Goal: Find specific page/section: Find specific page/section

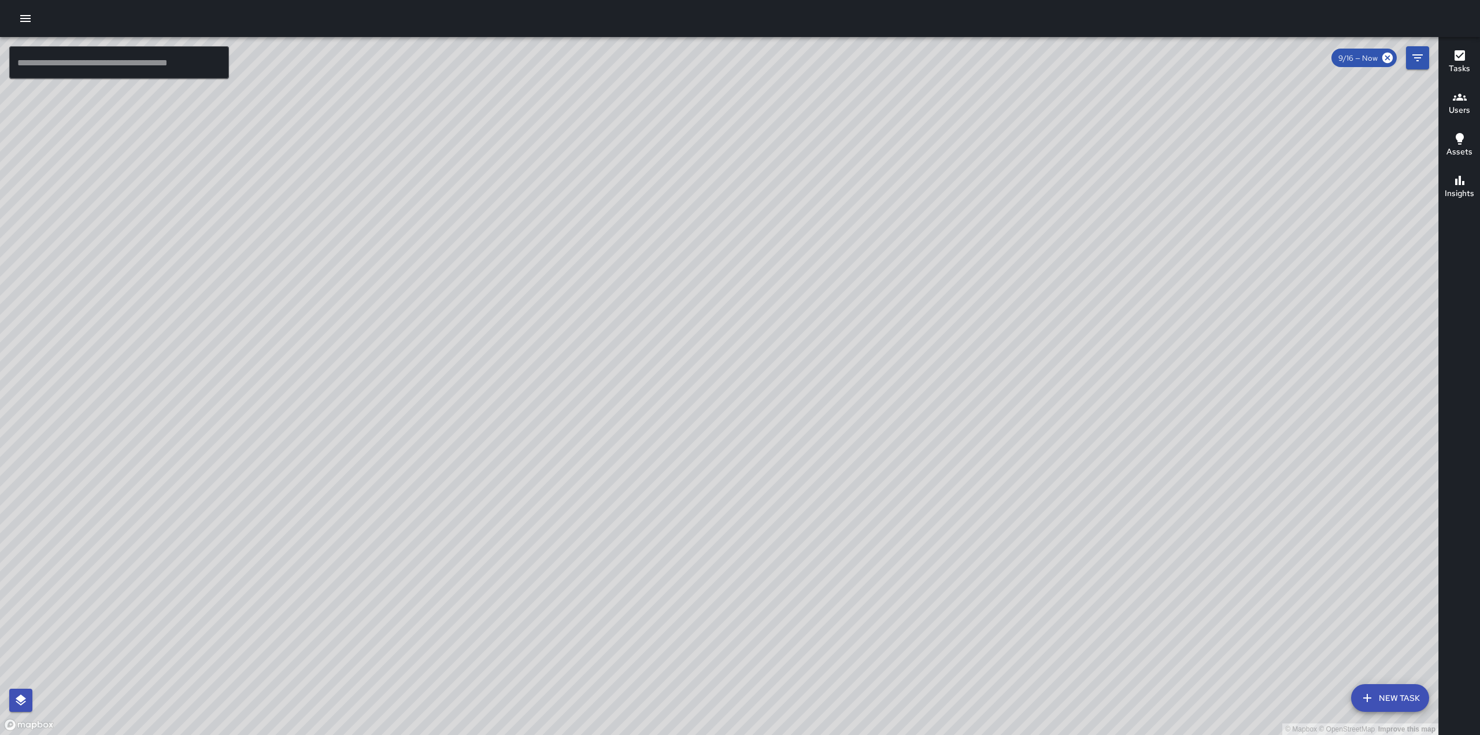
click at [849, 384] on div "© Mapbox © OpenStreetMap Improve this map BW [PERSON_NAME][GEOGRAPHIC_DATA][STR…" at bounding box center [719, 386] width 1439 height 698
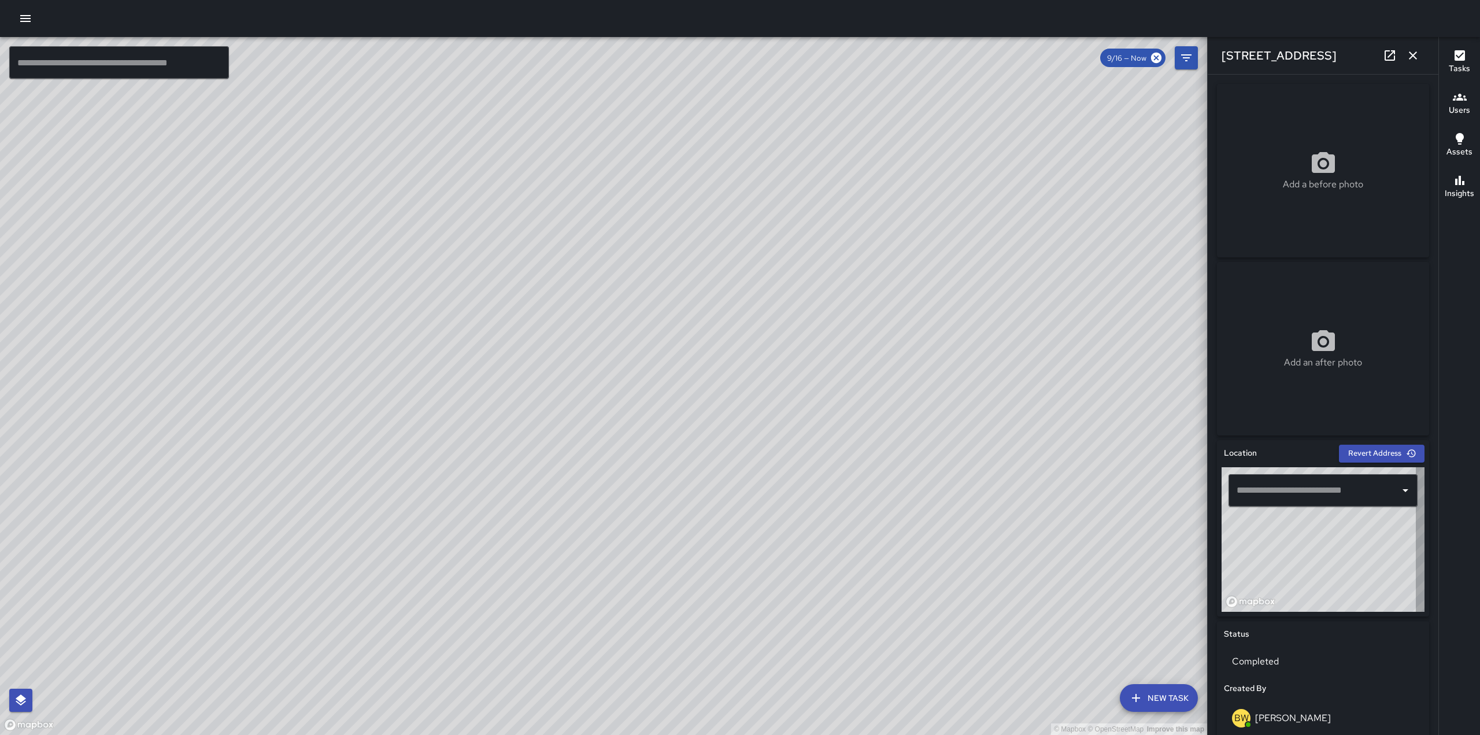
type input "**********"
drag, startPoint x: 507, startPoint y: 402, endPoint x: 544, endPoint y: 375, distance: 45.8
drag, startPoint x: 426, startPoint y: 316, endPoint x: 501, endPoint y: 289, distance: 79.9
click at [501, 289] on div "© Mapbox © OpenStreetMap Improve this map" at bounding box center [603, 386] width 1207 height 698
drag, startPoint x: 501, startPoint y: 289, endPoint x: 615, endPoint y: 241, distance: 123.6
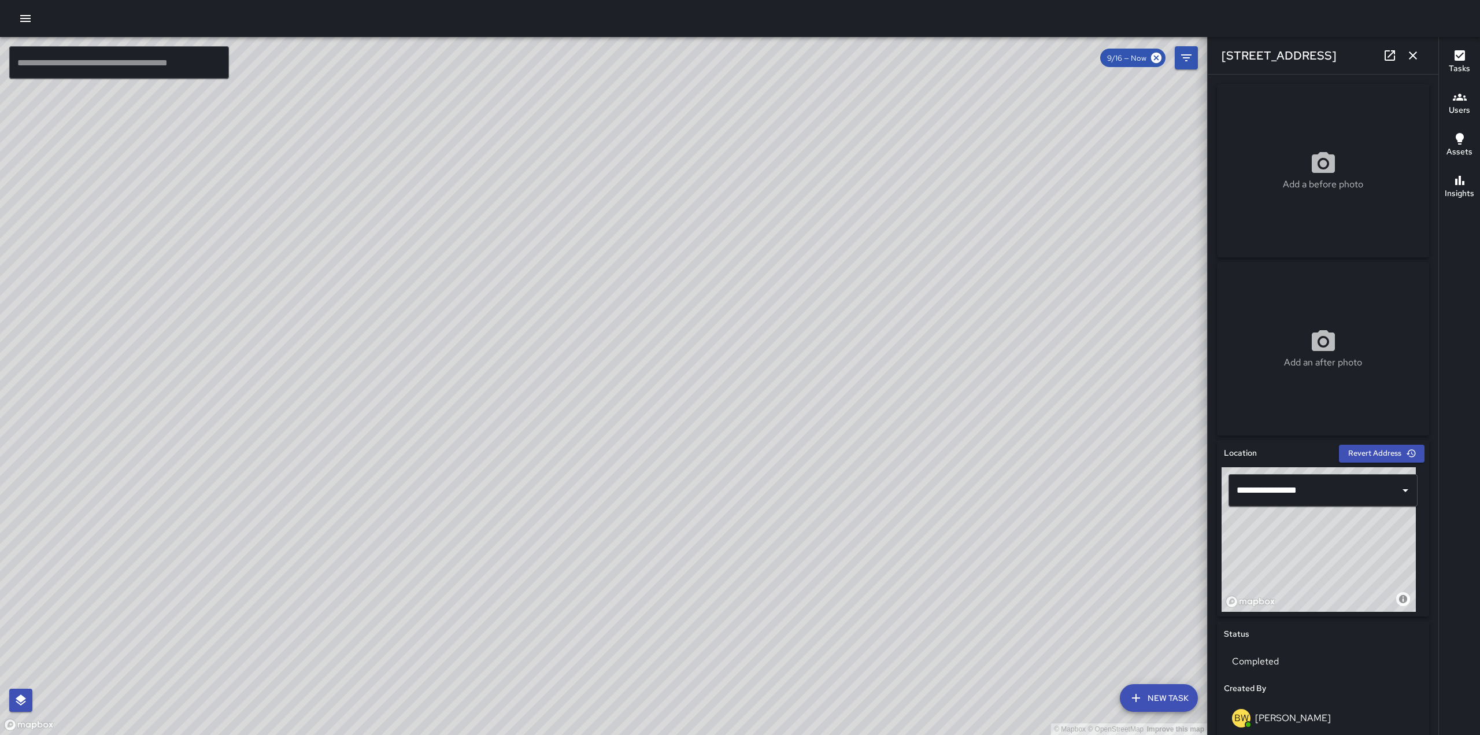
click at [615, 241] on div "© Mapbox © OpenStreetMap Improve this map" at bounding box center [603, 386] width 1207 height 698
drag, startPoint x: 449, startPoint y: 369, endPoint x: 760, endPoint y: 149, distance: 380.8
click at [760, 149] on div "© Mapbox © OpenStreetMap Improve this map" at bounding box center [603, 386] width 1207 height 698
drag, startPoint x: 429, startPoint y: 487, endPoint x: 424, endPoint y: 202, distance: 285.7
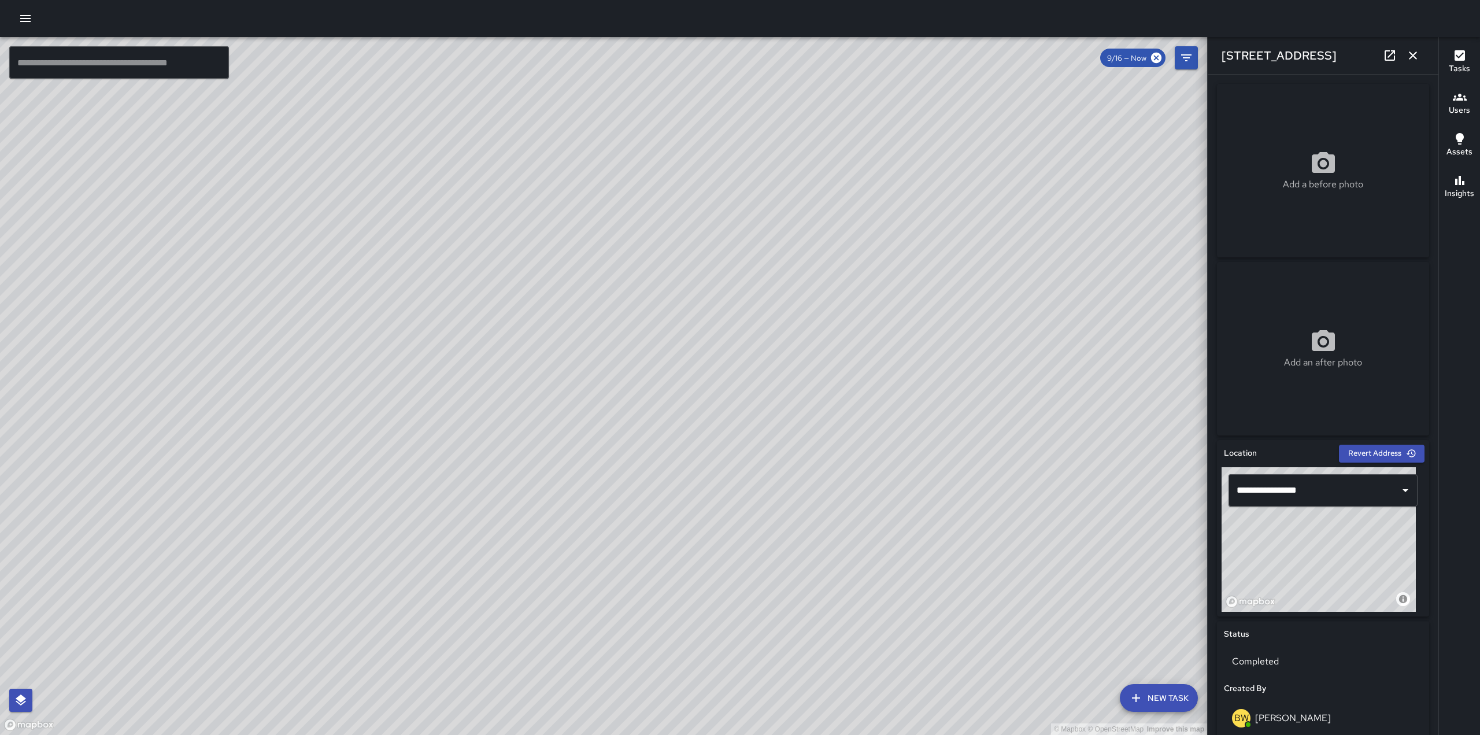
click at [424, 202] on div "© Mapbox © OpenStreetMap Improve this map" at bounding box center [603, 386] width 1207 height 698
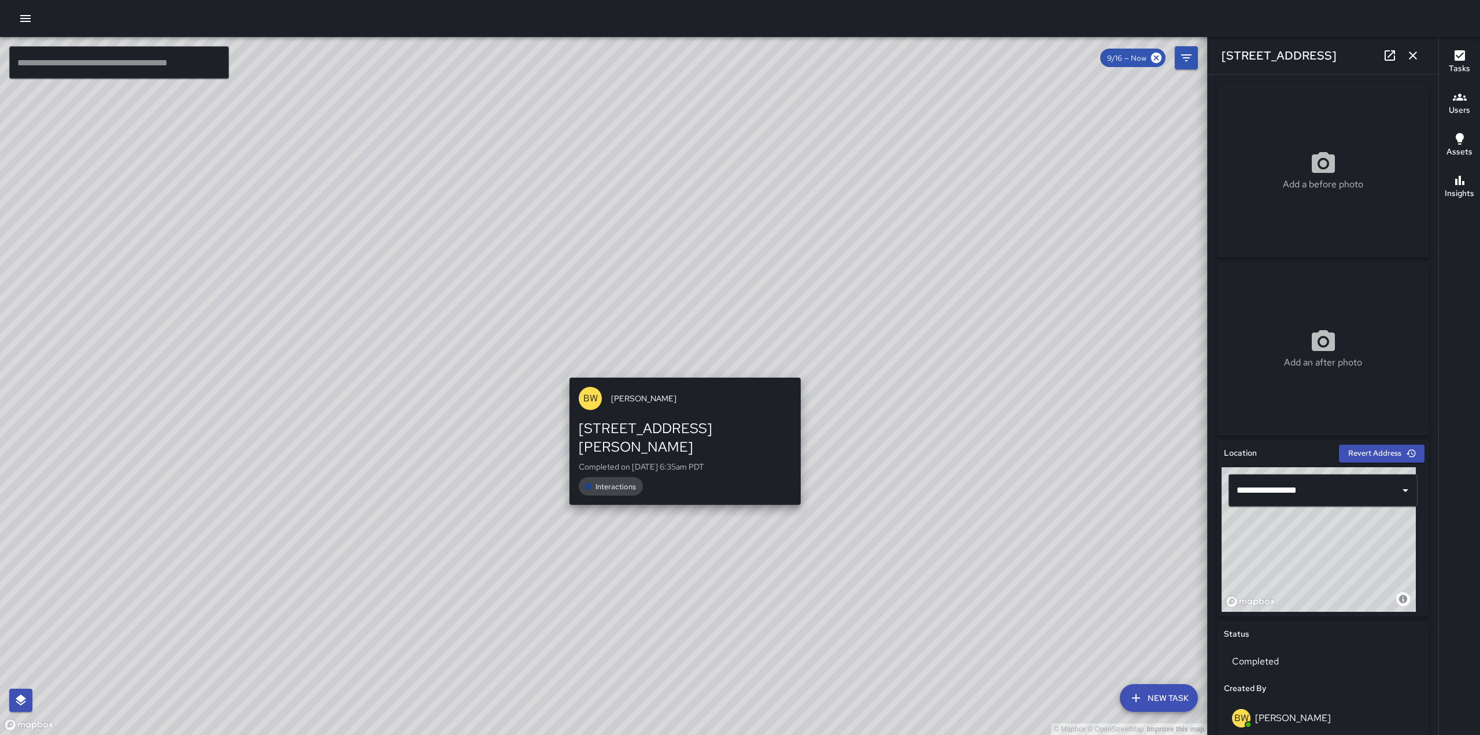
drag, startPoint x: 452, startPoint y: 424, endPoint x: 750, endPoint y: 391, distance: 299.6
click at [750, 391] on div "© Mapbox © OpenStreetMap Improve this map BW [PERSON_NAME][GEOGRAPHIC_DATA][STR…" at bounding box center [603, 386] width 1207 height 698
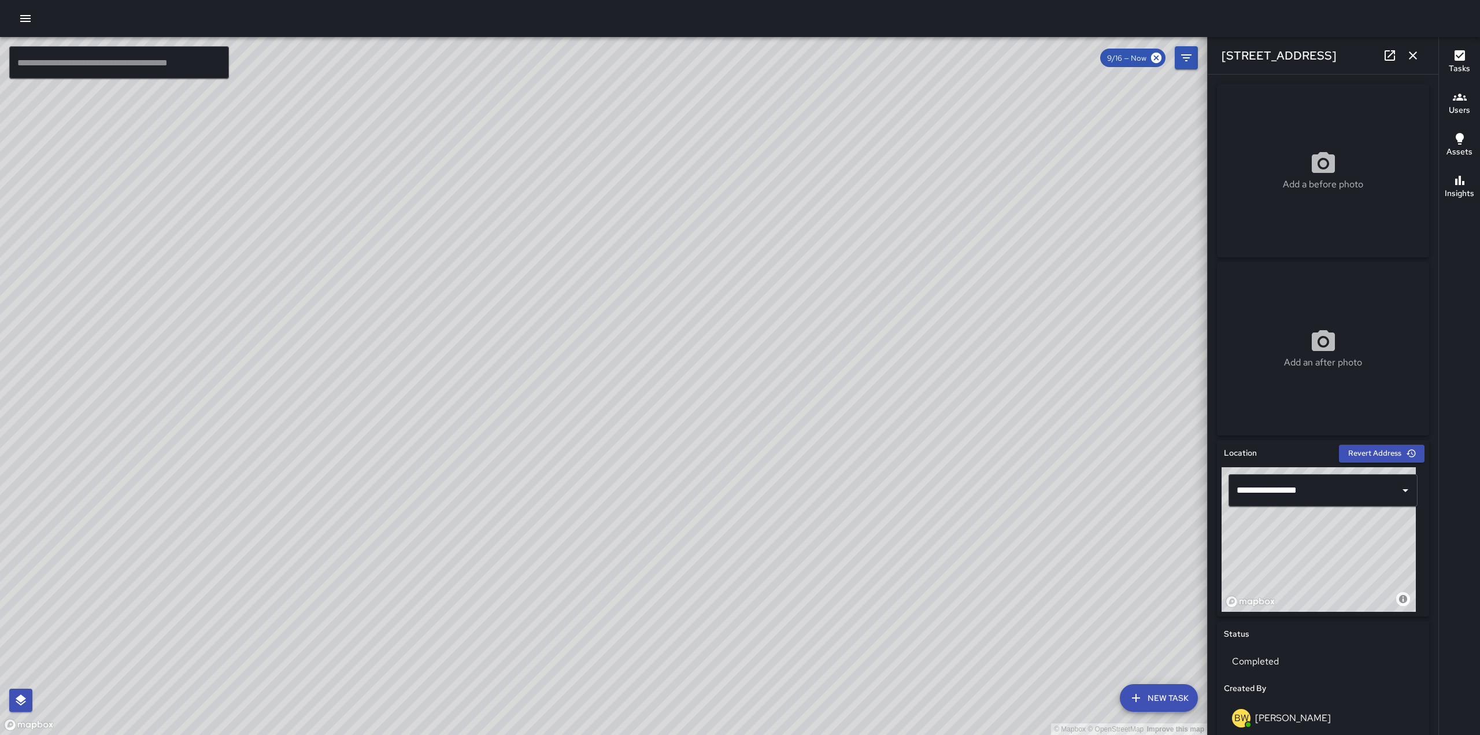
drag, startPoint x: 499, startPoint y: 525, endPoint x: 461, endPoint y: 721, distance: 199.7
click at [461, 721] on div "© Mapbox © OpenStreetMap Improve this map" at bounding box center [603, 386] width 1207 height 698
drag, startPoint x: 687, startPoint y: 326, endPoint x: 534, endPoint y: 157, distance: 228.5
click at [534, 157] on div "© Mapbox © OpenStreetMap Improve this map" at bounding box center [603, 386] width 1207 height 698
drag, startPoint x: 773, startPoint y: 363, endPoint x: 766, endPoint y: 55, distance: 308.3
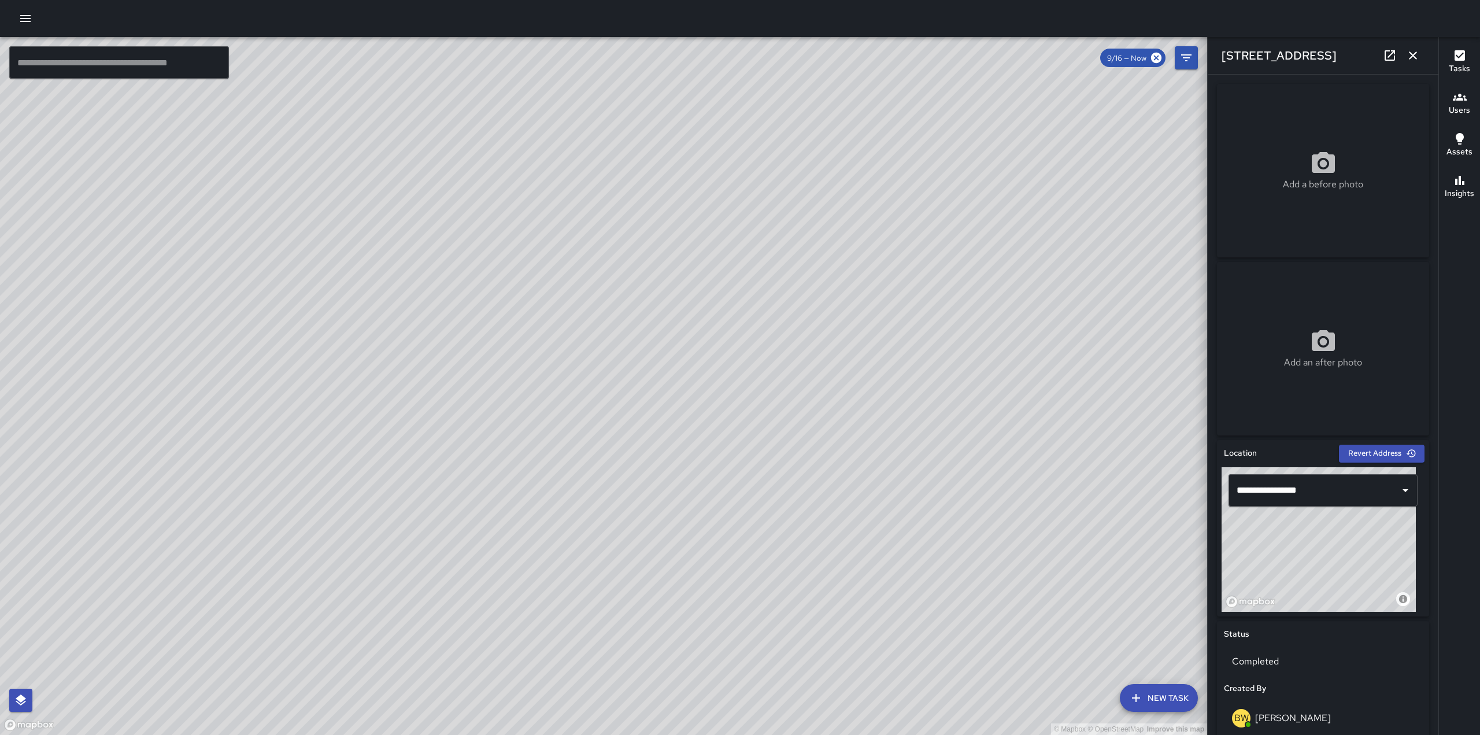
click at [766, 55] on div "© Mapbox © OpenStreetMap Improve this map" at bounding box center [603, 386] width 1207 height 698
drag, startPoint x: 441, startPoint y: 359, endPoint x: 381, endPoint y: 247, distance: 127.1
click at [381, 247] on div "© Mapbox © OpenStreetMap Improve this map" at bounding box center [603, 386] width 1207 height 698
drag, startPoint x: 599, startPoint y: 427, endPoint x: 582, endPoint y: 540, distance: 114.0
click at [582, 540] on div "© Mapbox © OpenStreetMap Improve this map" at bounding box center [603, 386] width 1207 height 698
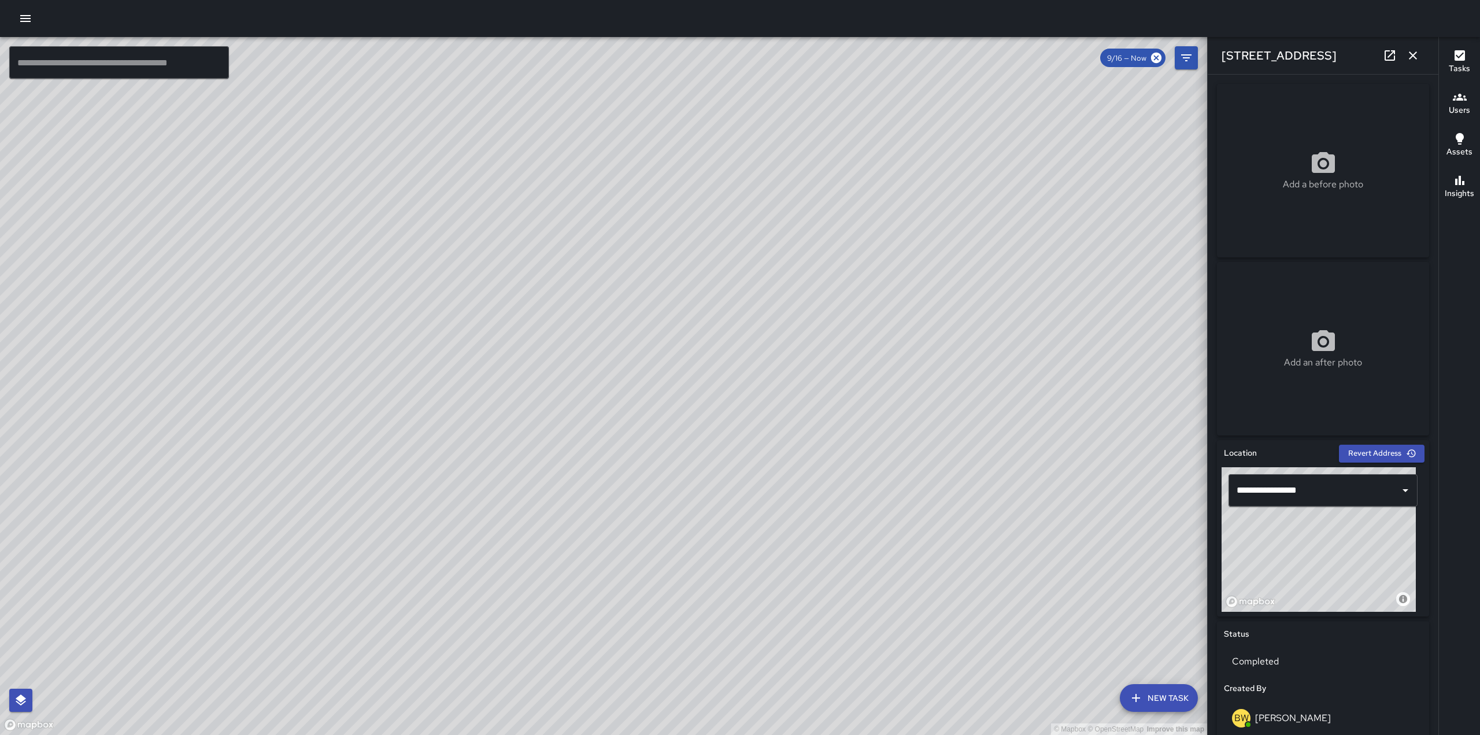
drag, startPoint x: 514, startPoint y: 522, endPoint x: 440, endPoint y: 505, distance: 75.5
click at [440, 505] on div "© Mapbox © OpenStreetMap Improve this map" at bounding box center [603, 386] width 1207 height 698
drag, startPoint x: 441, startPoint y: 470, endPoint x: 599, endPoint y: 340, distance: 204.2
click at [599, 340] on div "© Mapbox © OpenStreetMap Improve this map" at bounding box center [603, 386] width 1207 height 698
drag, startPoint x: 599, startPoint y: 340, endPoint x: 701, endPoint y: 582, distance: 262.5
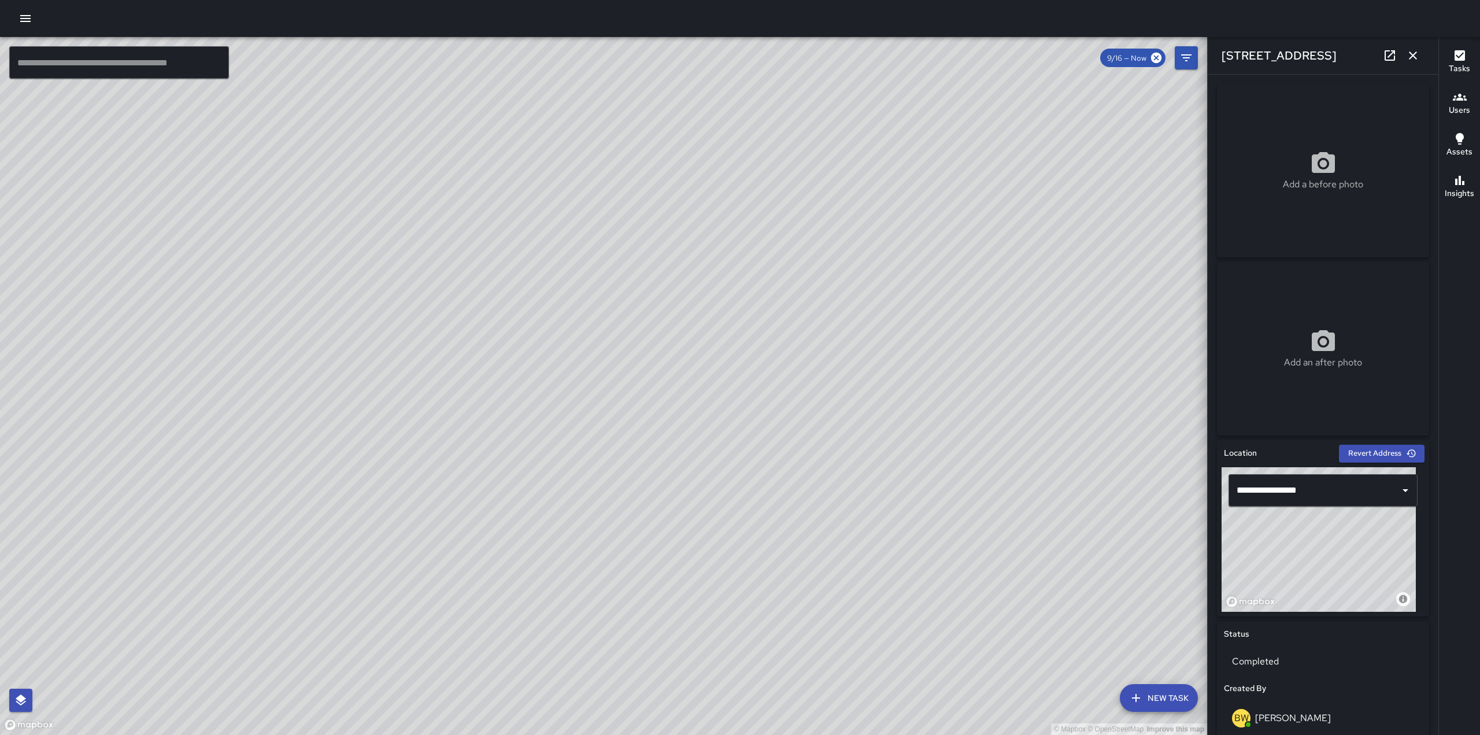
click at [701, 582] on div "© Mapbox © OpenStreetMap Improve this map" at bounding box center [603, 386] width 1207 height 698
drag, startPoint x: 701, startPoint y: 582, endPoint x: 624, endPoint y: 677, distance: 122.1
click at [624, 677] on div "© Mapbox © OpenStreetMap Improve this map" at bounding box center [603, 386] width 1207 height 698
click at [539, 670] on div "© Mapbox © OpenStreetMap Improve this map" at bounding box center [603, 386] width 1207 height 698
drag, startPoint x: 807, startPoint y: 534, endPoint x: 554, endPoint y: 518, distance: 253.2
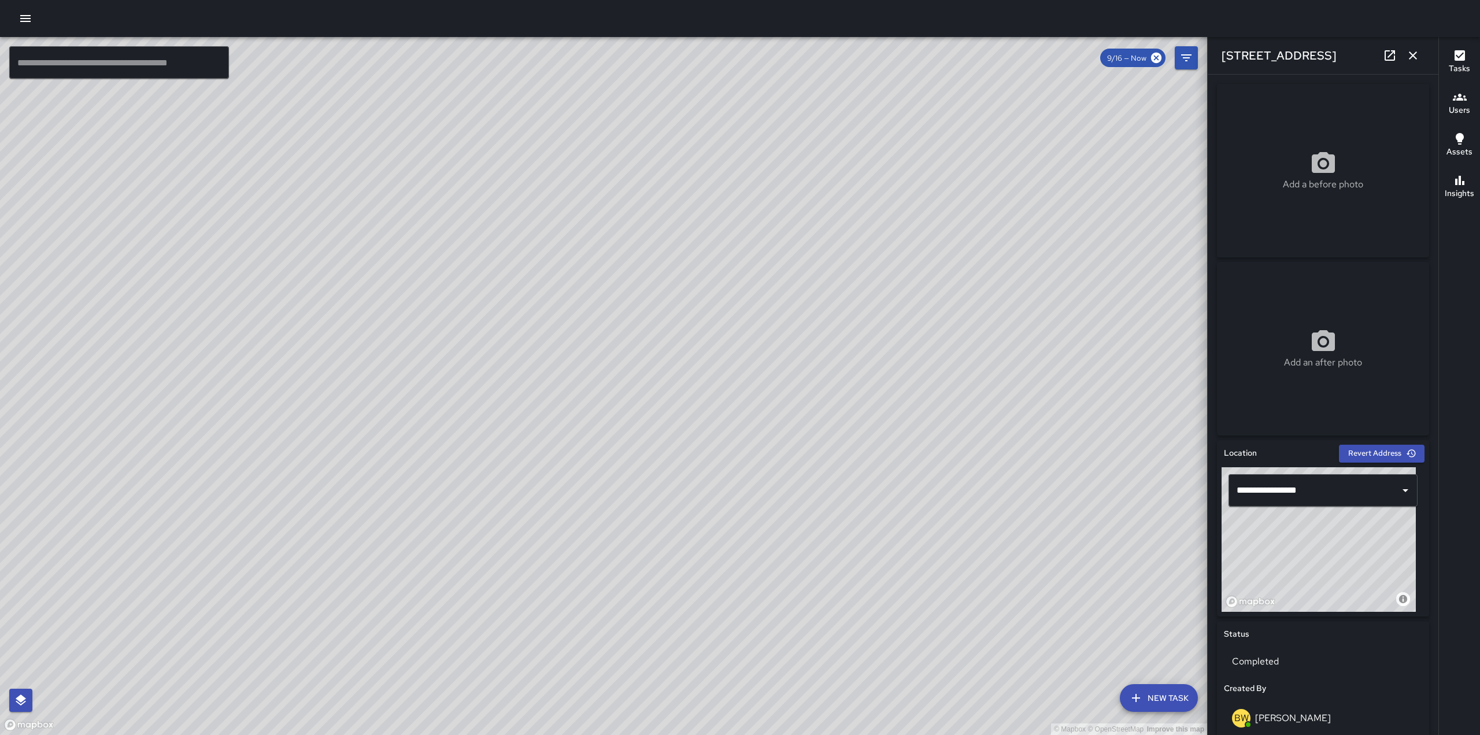
click at [554, 518] on div "© Mapbox © OpenStreetMap Improve this map" at bounding box center [603, 386] width 1207 height 698
type input "**********"
